Goal: Task Accomplishment & Management: Manage account settings

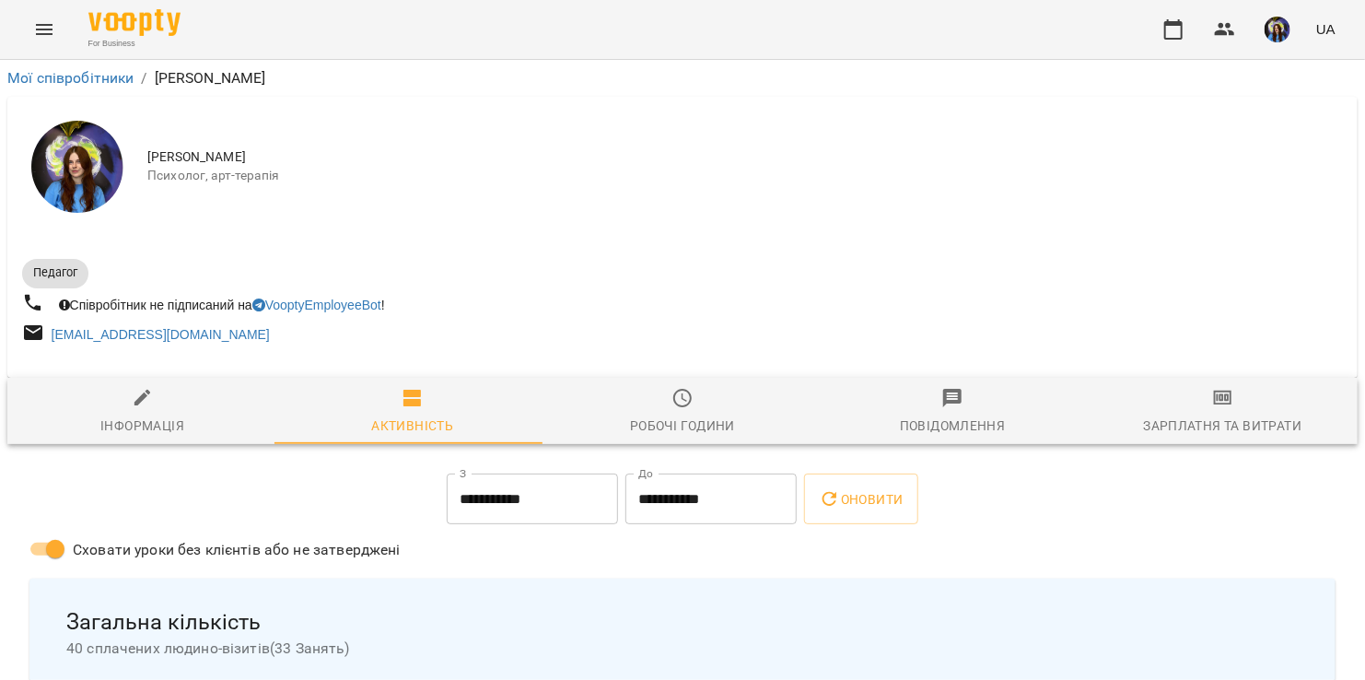
click at [47, 42] on button "Menu" at bounding box center [44, 29] width 44 height 44
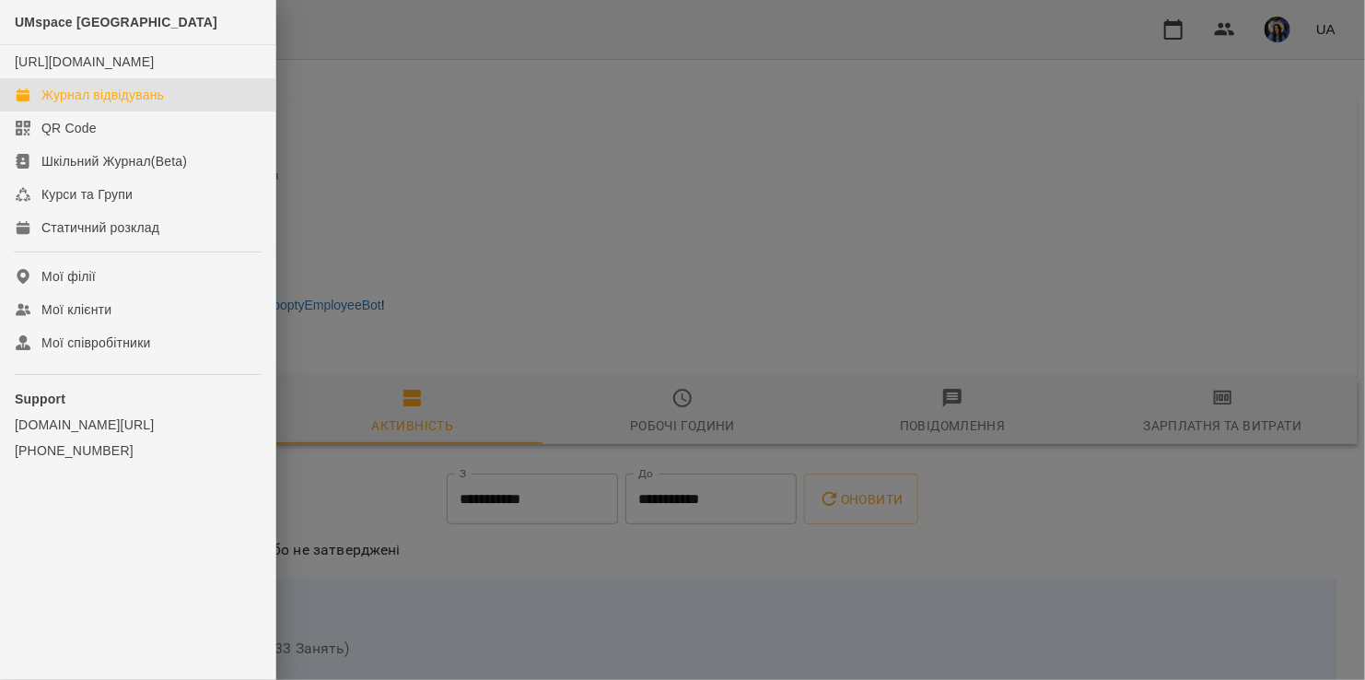
click at [65, 104] on div "Журнал відвідувань" at bounding box center [102, 95] width 123 height 18
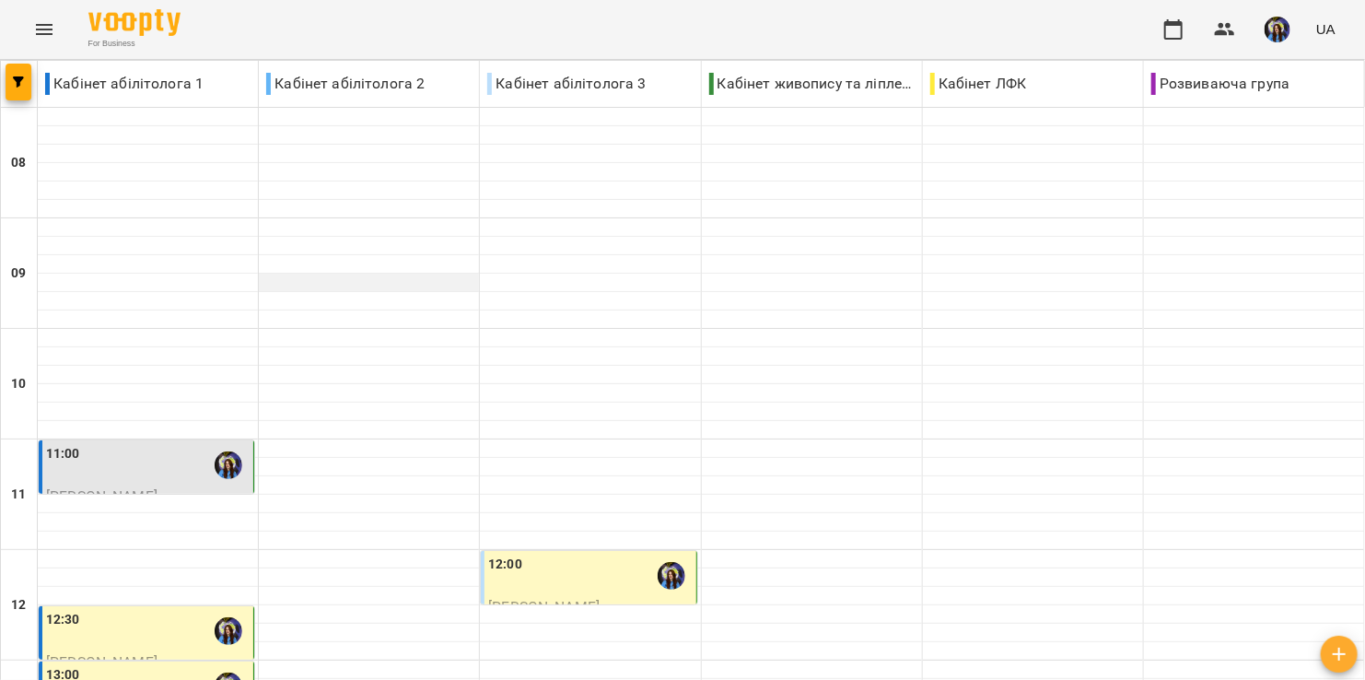
scroll to position [369, 0]
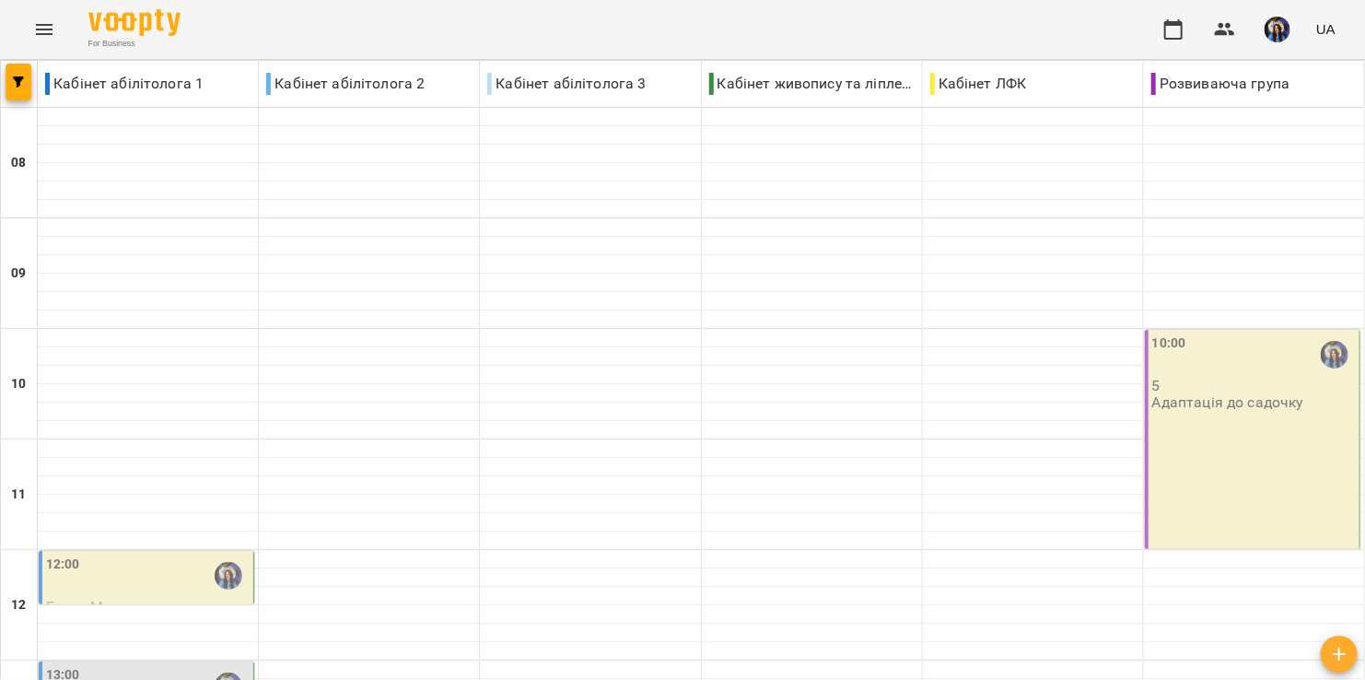
type input "**********"
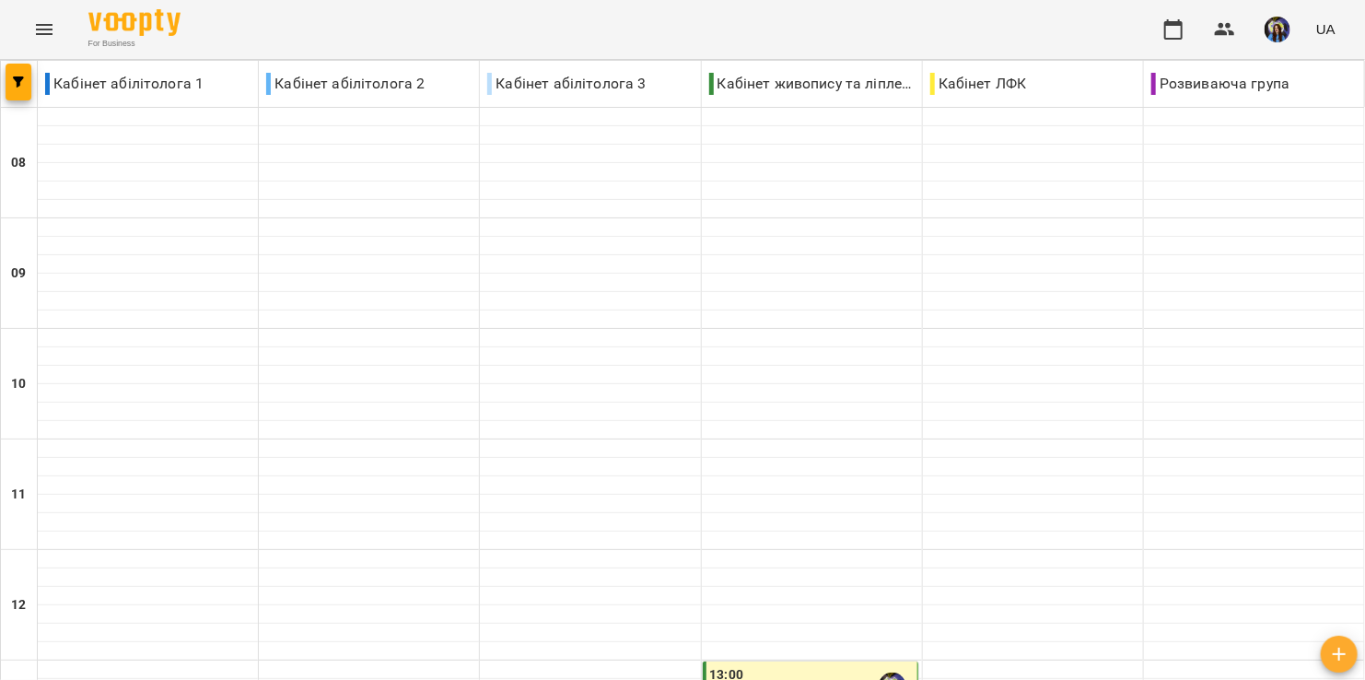
type input "**********"
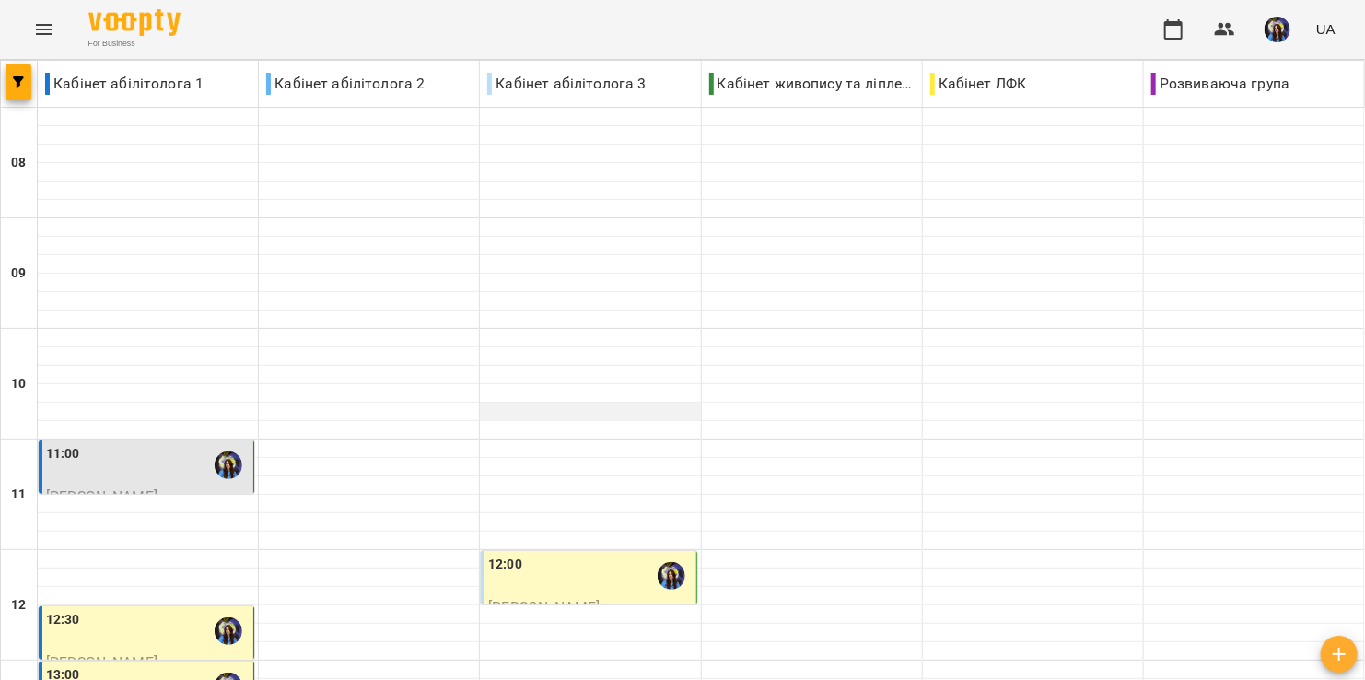
scroll to position [860, 0]
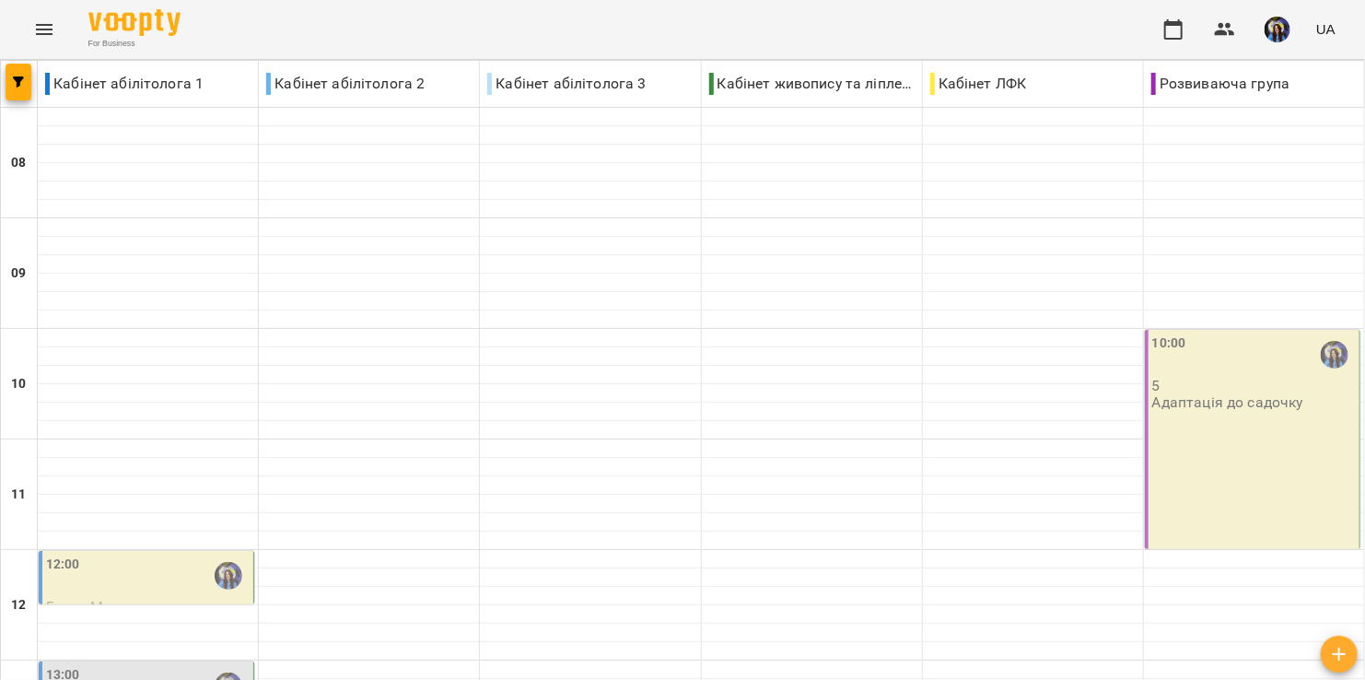
scroll to position [245, 0]
click at [122, 665] on div "13:00" at bounding box center [148, 686] width 204 height 42
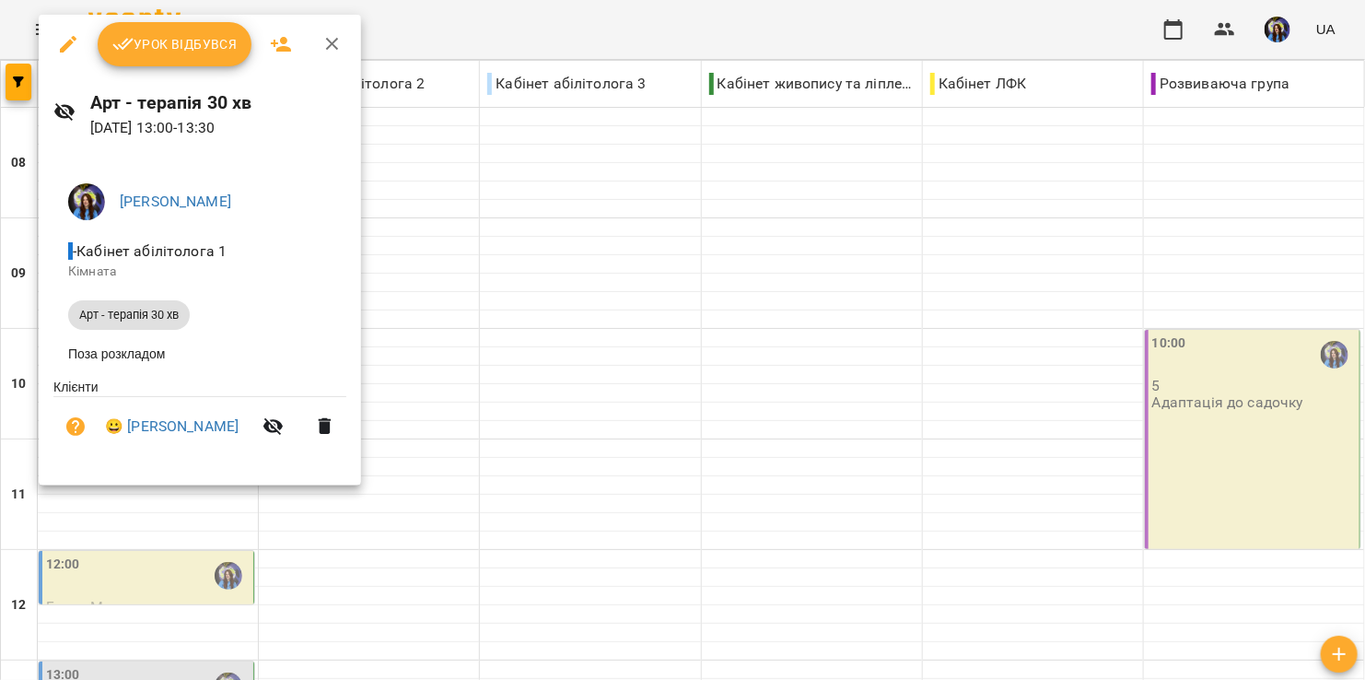
click at [337, 37] on icon "button" at bounding box center [333, 44] width 22 height 22
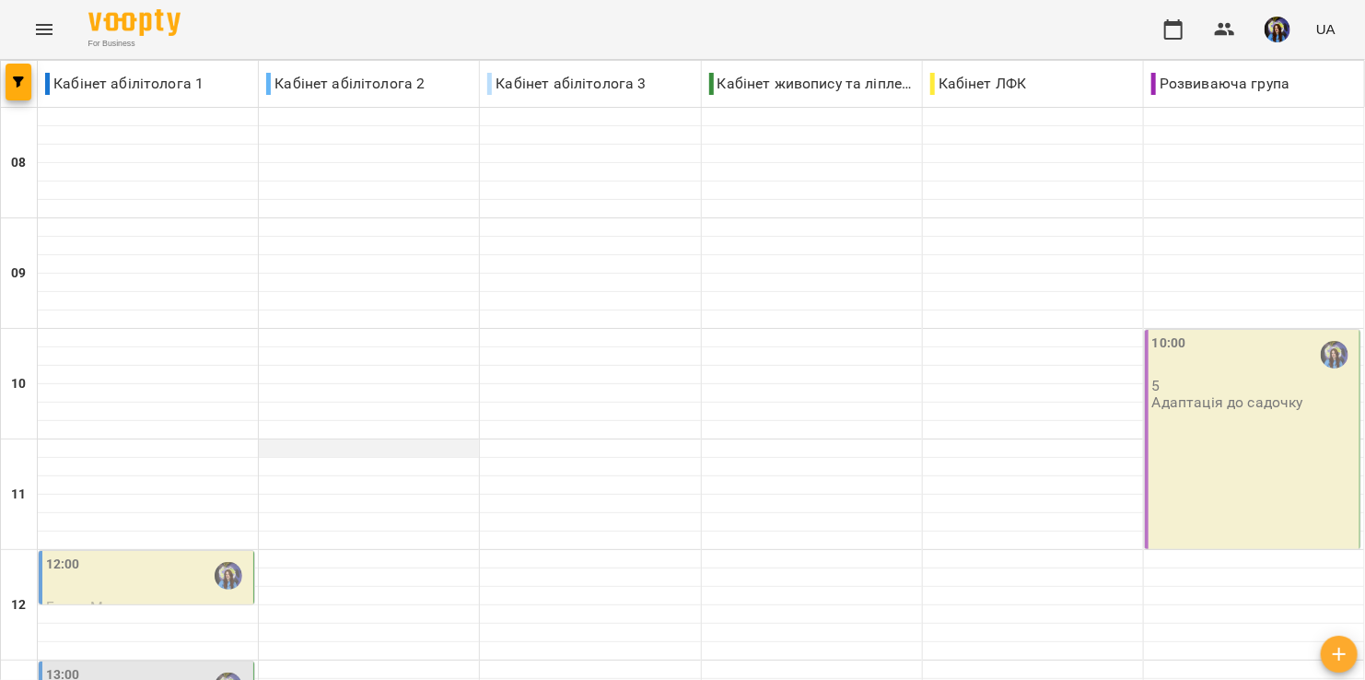
scroll to position [123, 0]
click at [129, 555] on div "12:00" at bounding box center [148, 576] width 204 height 42
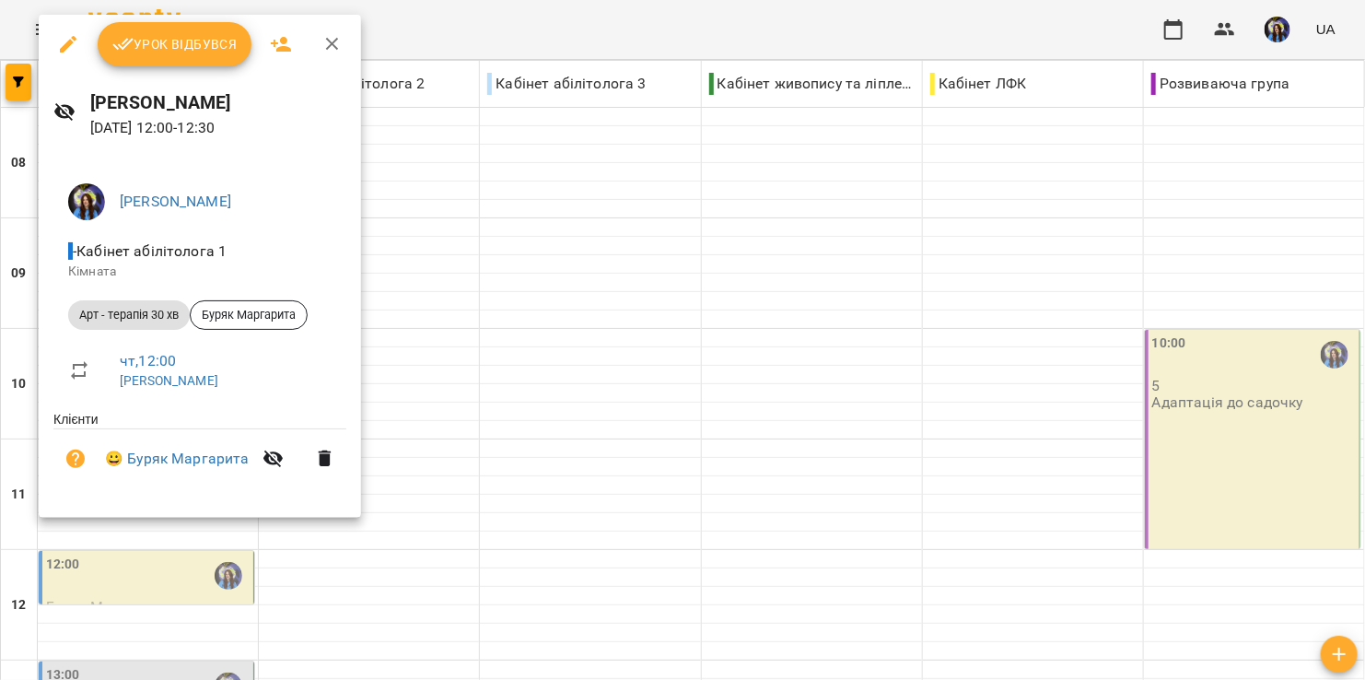
click at [334, 46] on icon "button" at bounding box center [332, 44] width 13 height 13
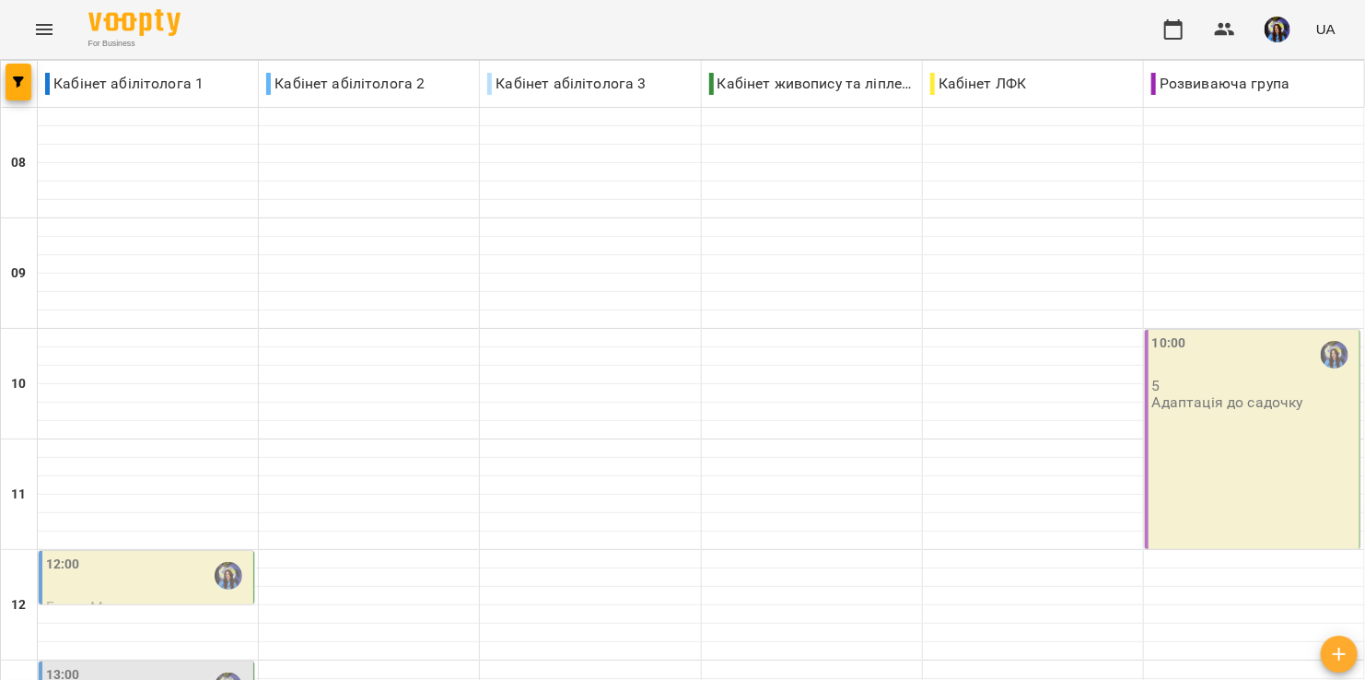
click at [169, 555] on div "12:00" at bounding box center [148, 576] width 204 height 42
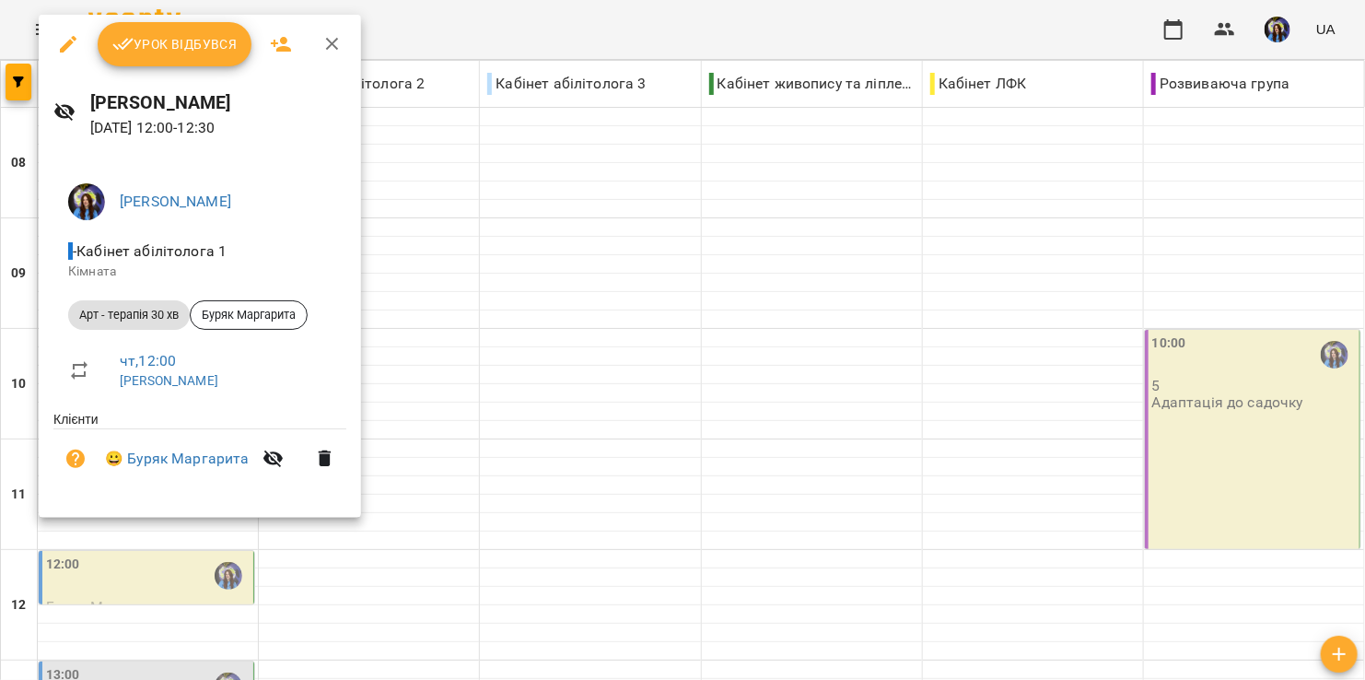
click at [332, 55] on button "button" at bounding box center [332, 44] width 44 height 44
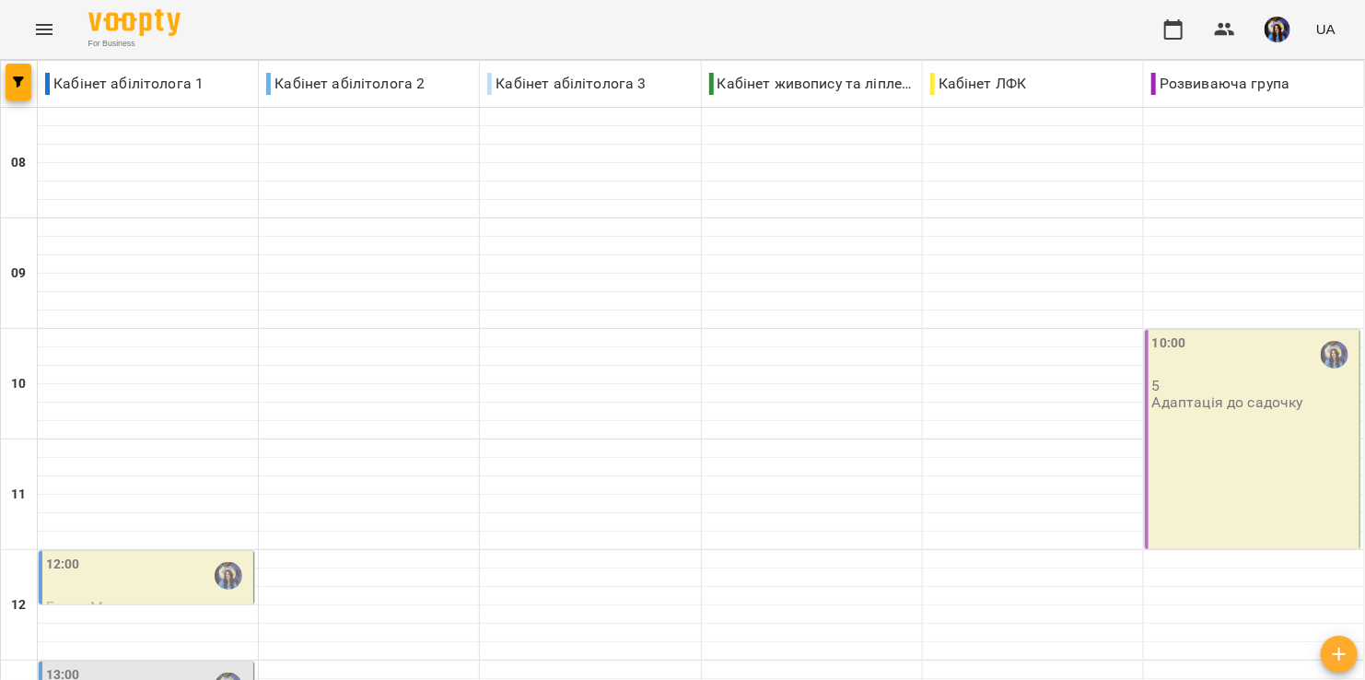
scroll to position [245, 0]
